Goal: Navigation & Orientation: Find specific page/section

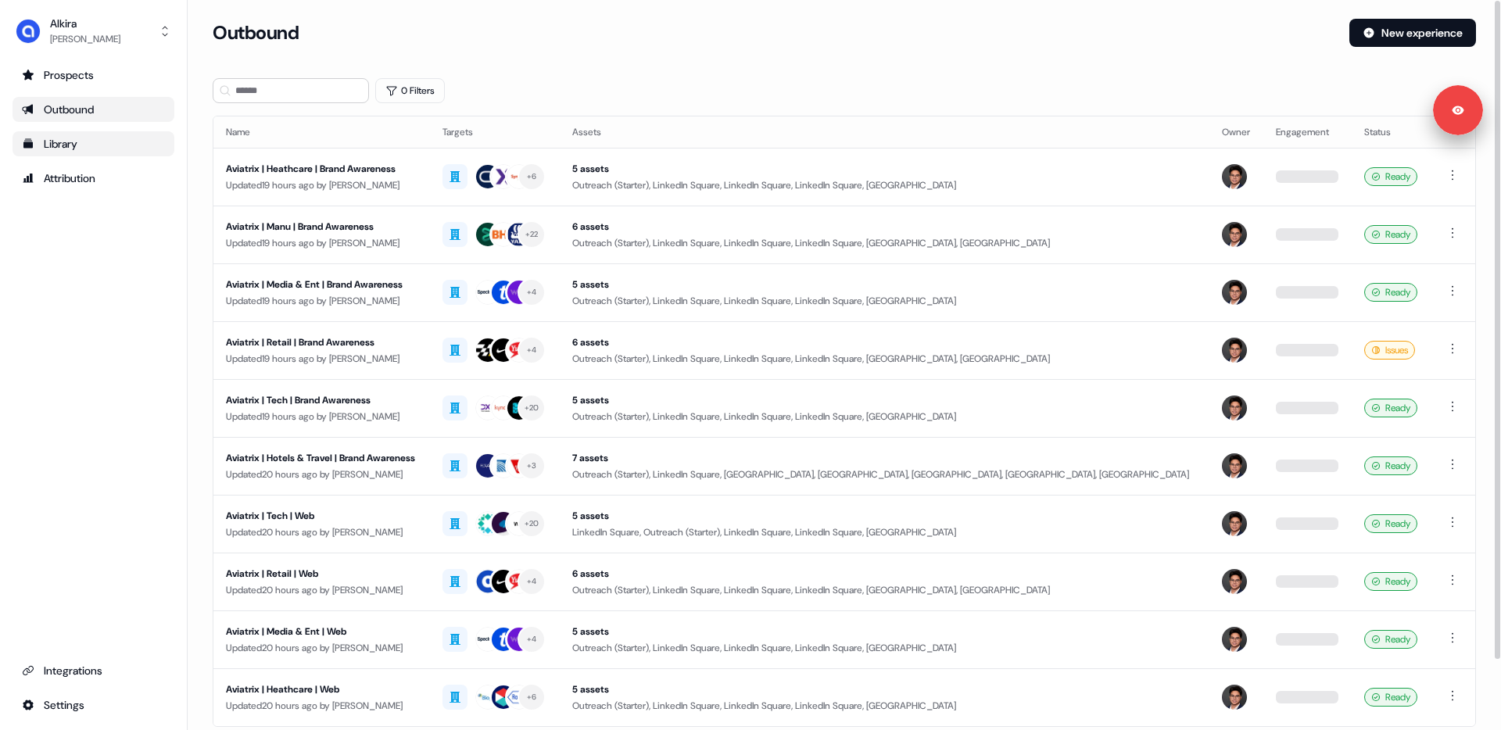
click at [86, 141] on div "Library" at bounding box center [93, 144] width 143 height 16
